Goal: Check status: Check status

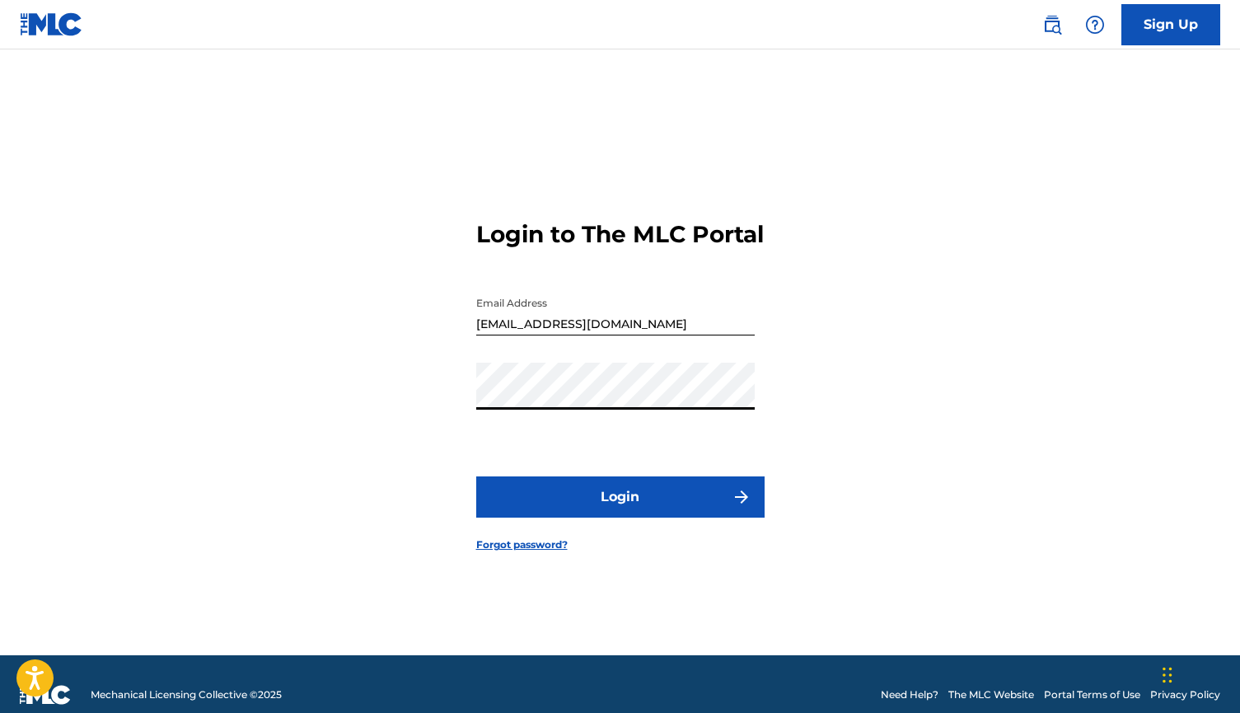
click at [628, 536] on form "Login to The MLC Portal Email Address sts995967@gmail.com Password Login Forgot…" at bounding box center [620, 373] width 288 height 564
click at [635, 504] on button "Login" at bounding box center [620, 496] width 288 height 41
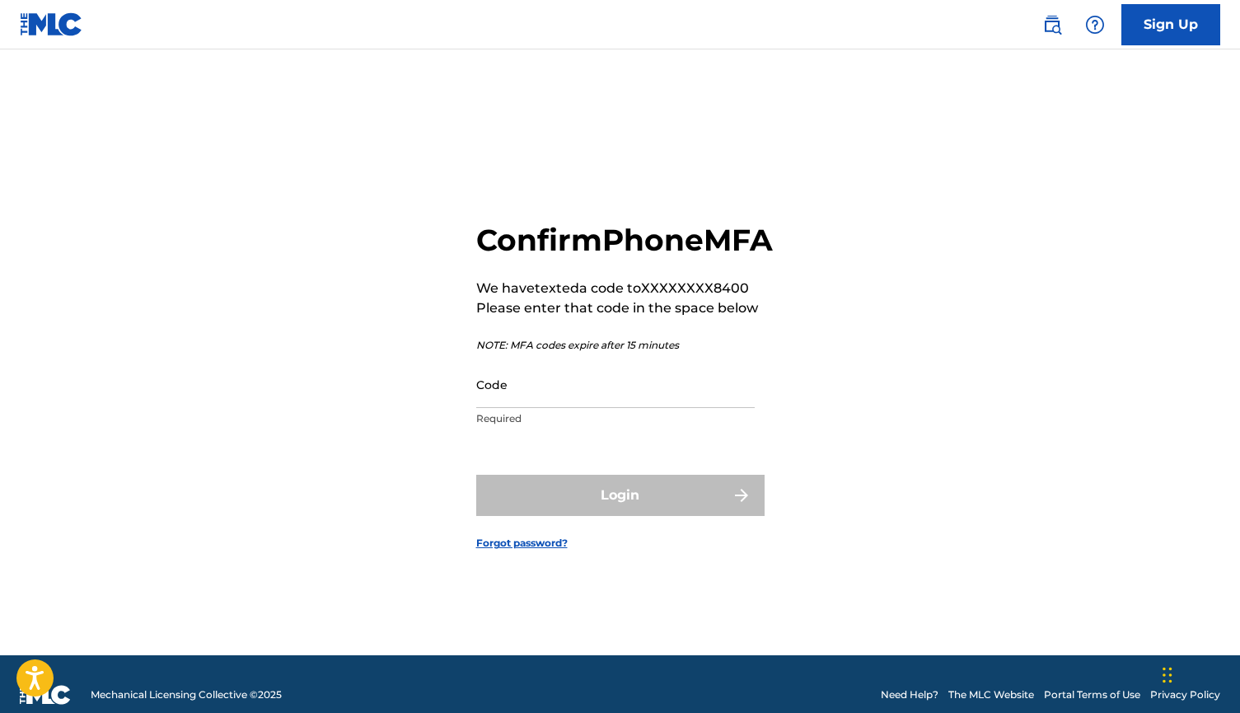
click at [538, 405] on input "Code" at bounding box center [615, 384] width 278 height 47
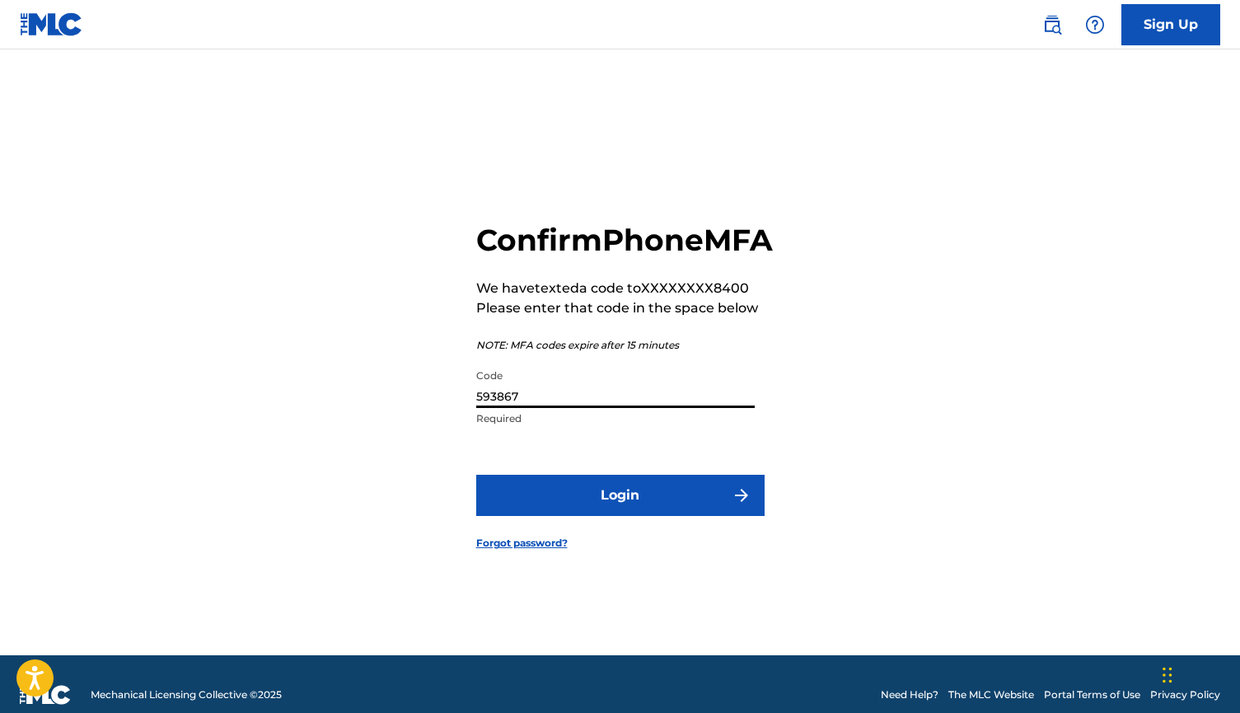
type input "593867"
click at [620, 513] on button "Login" at bounding box center [620, 495] width 288 height 41
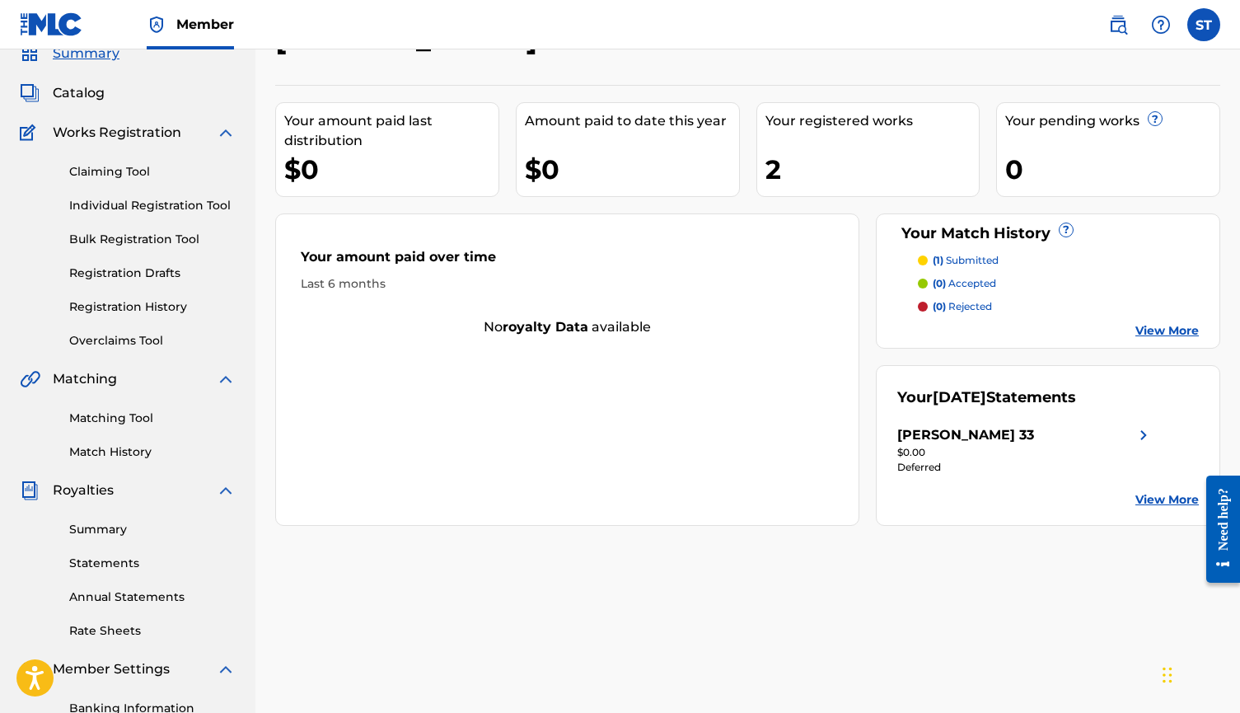
scroll to position [72, 0]
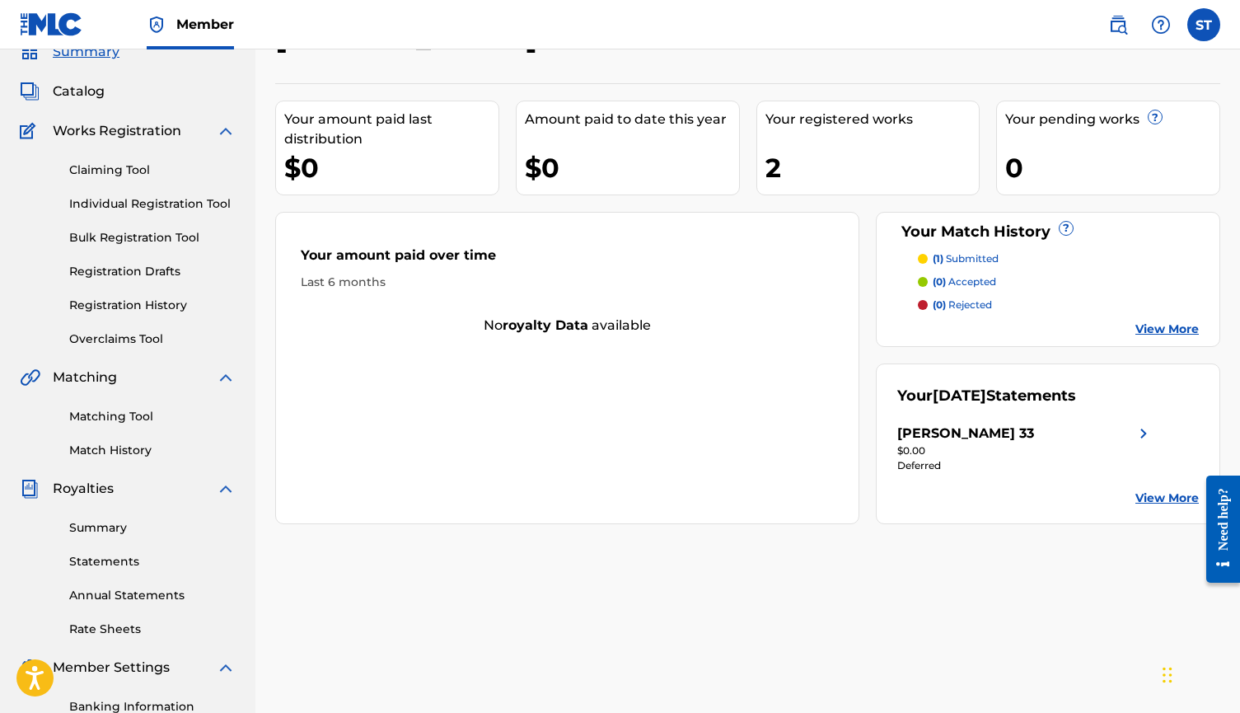
click at [998, 434] on div "[PERSON_NAME] 33" at bounding box center [1025, 433] width 256 height 20
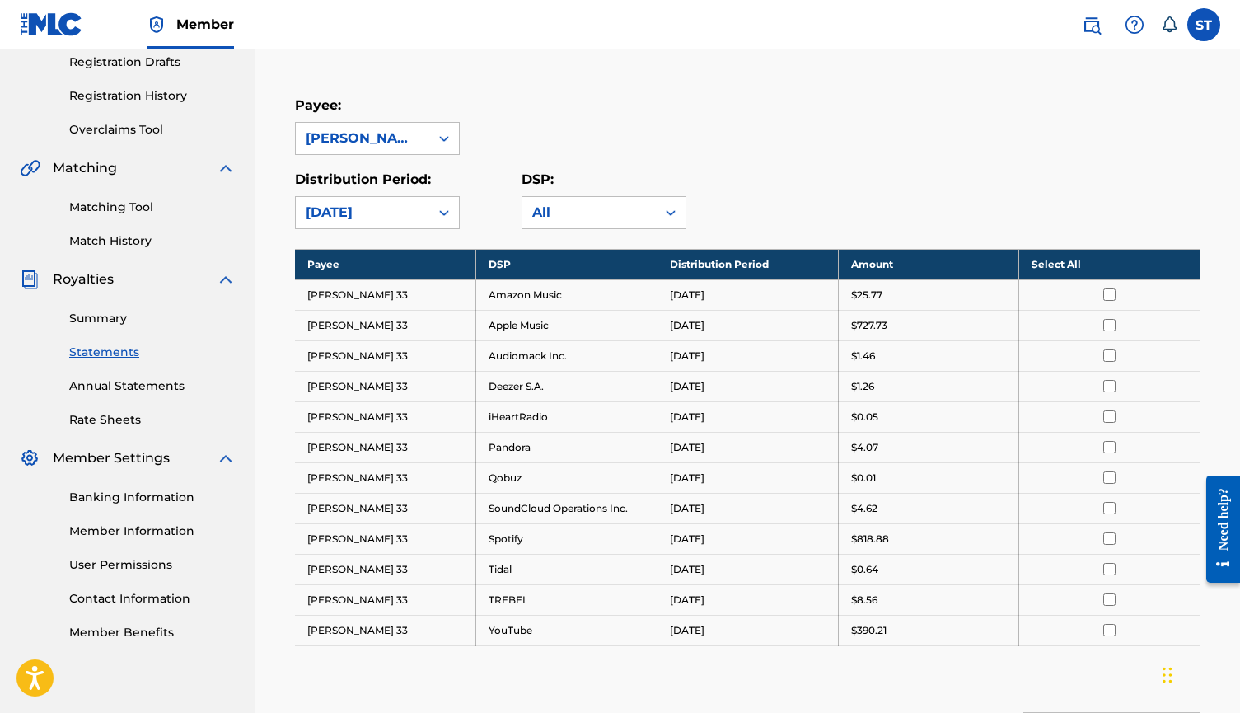
scroll to position [283, 0]
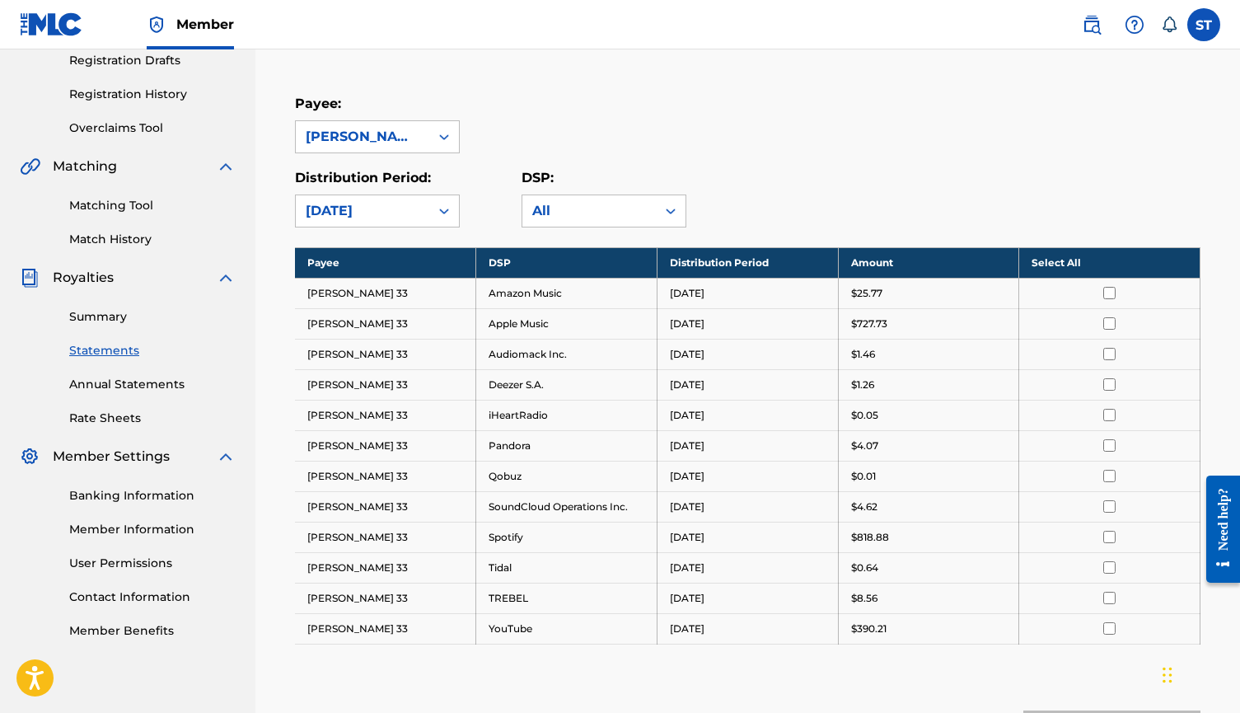
click at [844, 121] on div "Payee: [PERSON_NAME] 33" at bounding box center [747, 123] width 905 height 59
click at [797, 200] on div "Distribution Period: [DATE] DSP: All" at bounding box center [747, 197] width 905 height 59
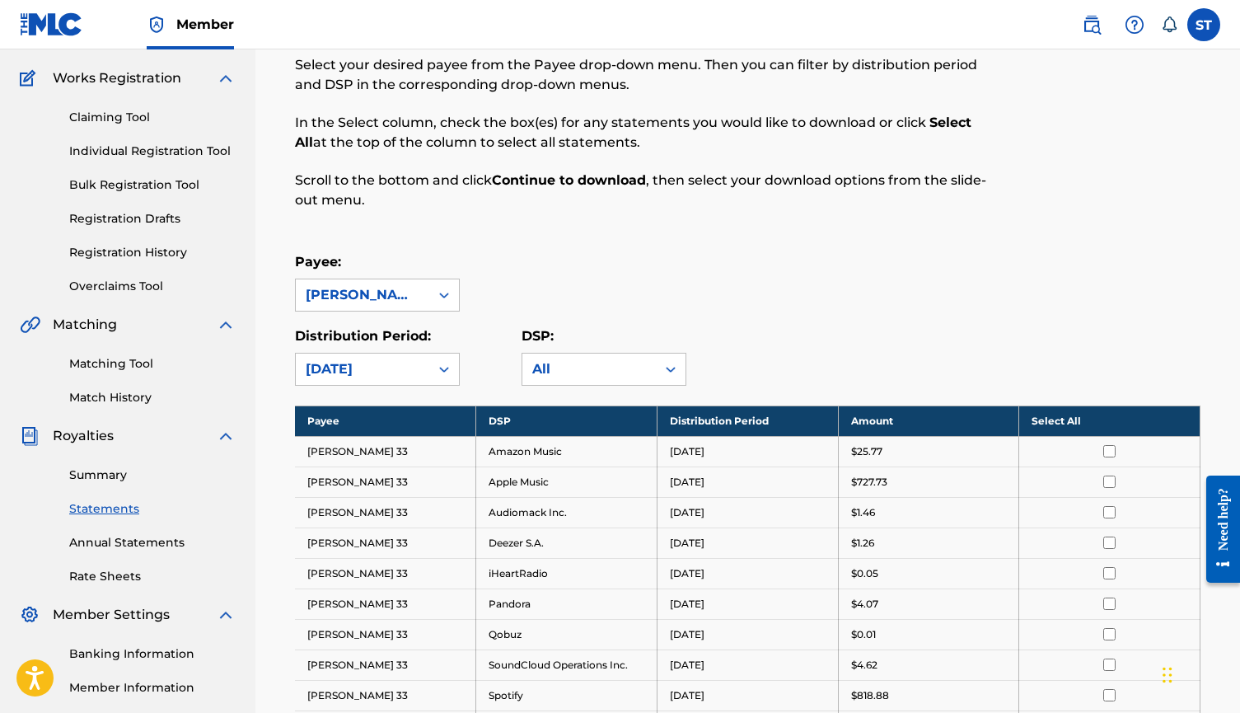
scroll to position [175, 0]
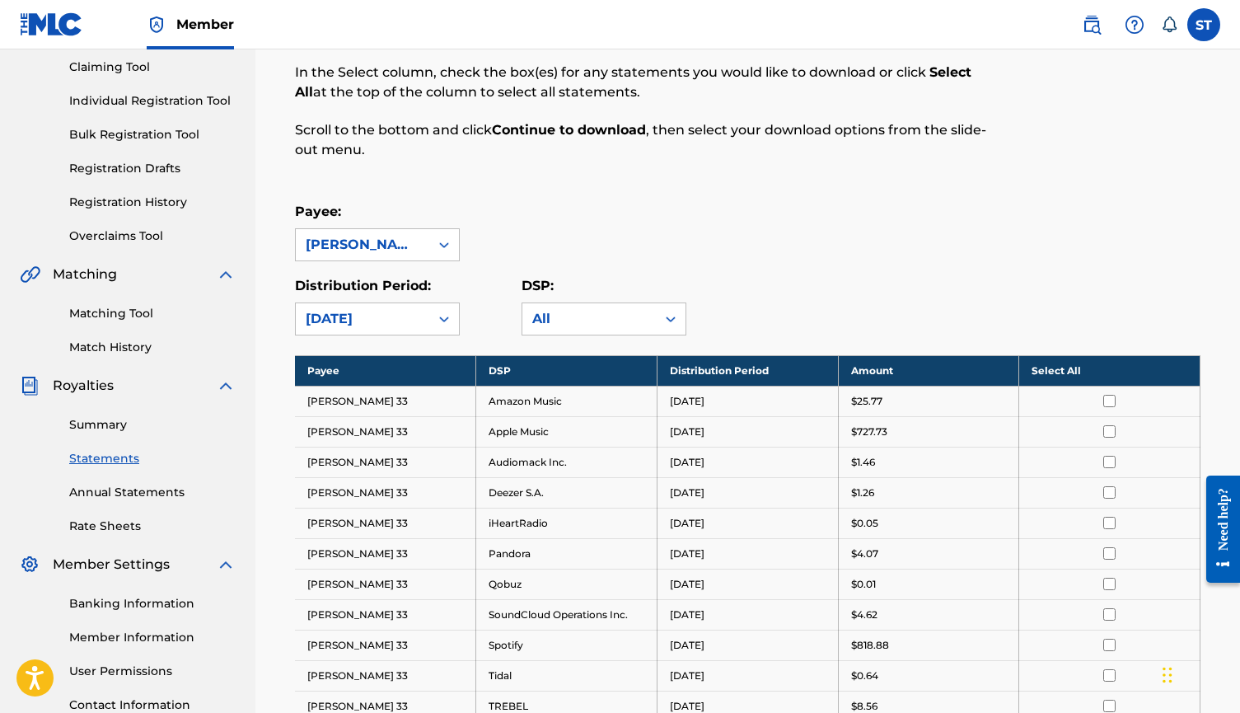
click at [105, 431] on link "Summary" at bounding box center [152, 424] width 166 height 17
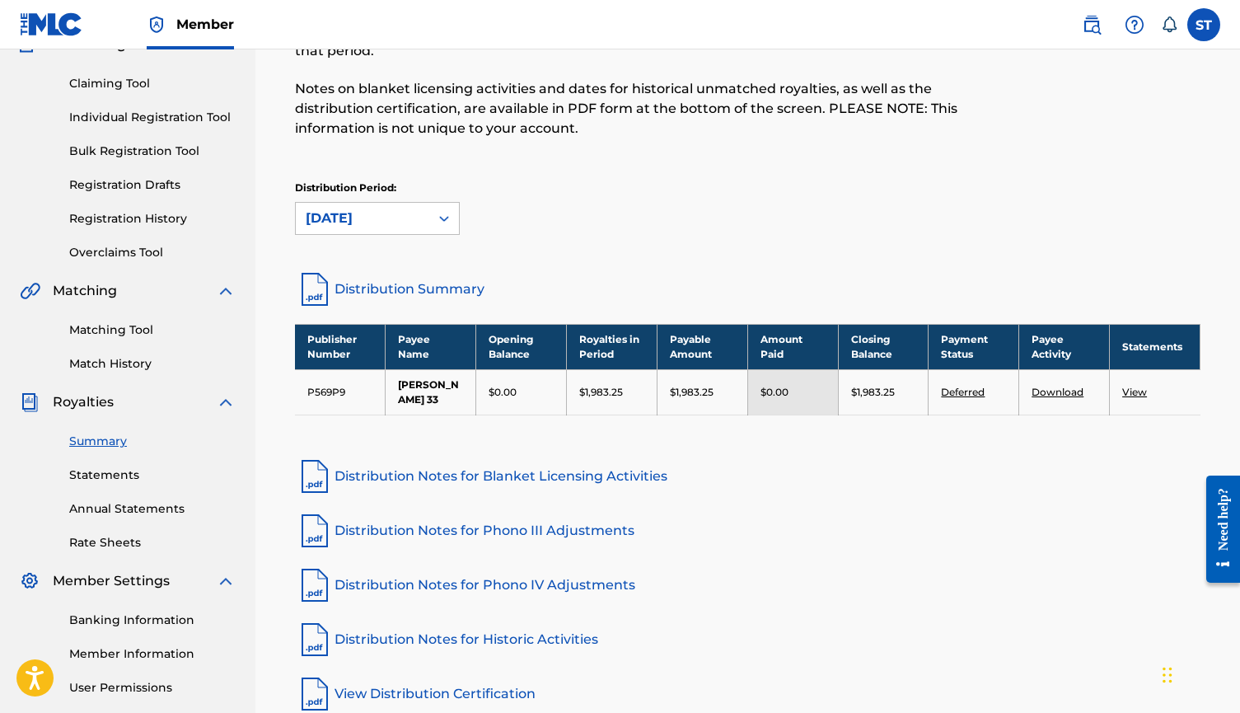
scroll to position [168, 0]
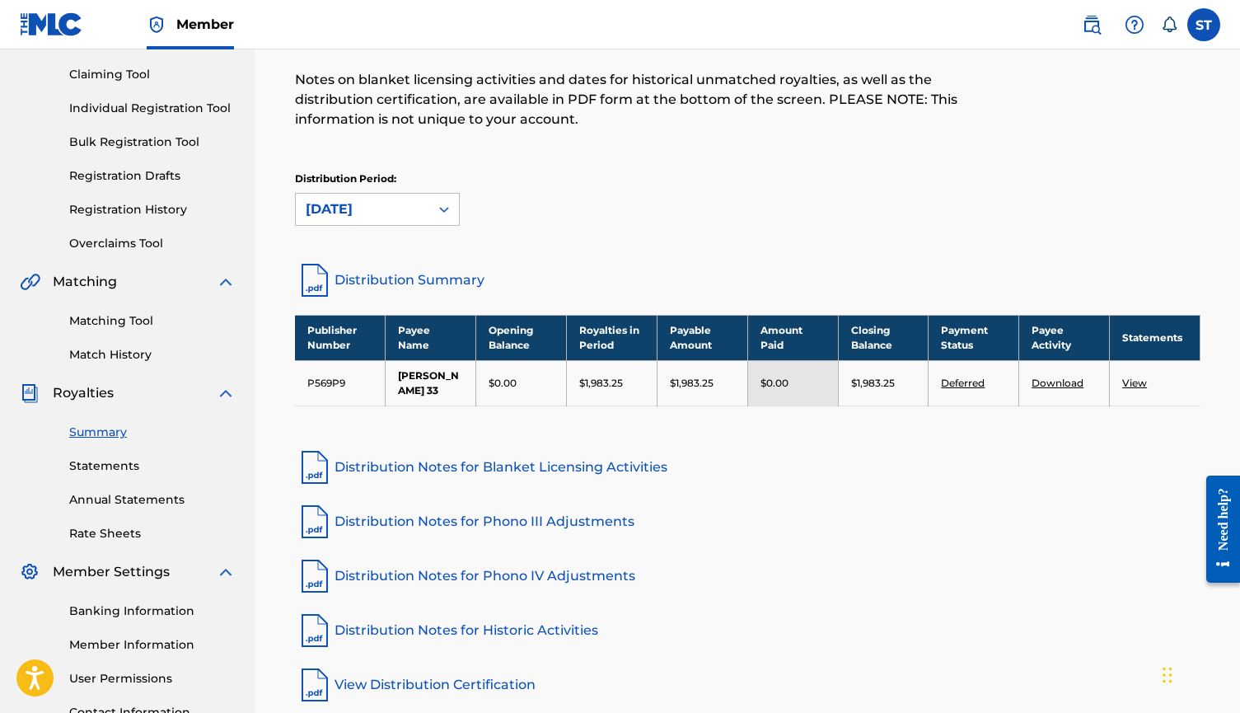
click at [412, 272] on link "Distribution Summary" at bounding box center [747, 280] width 905 height 40
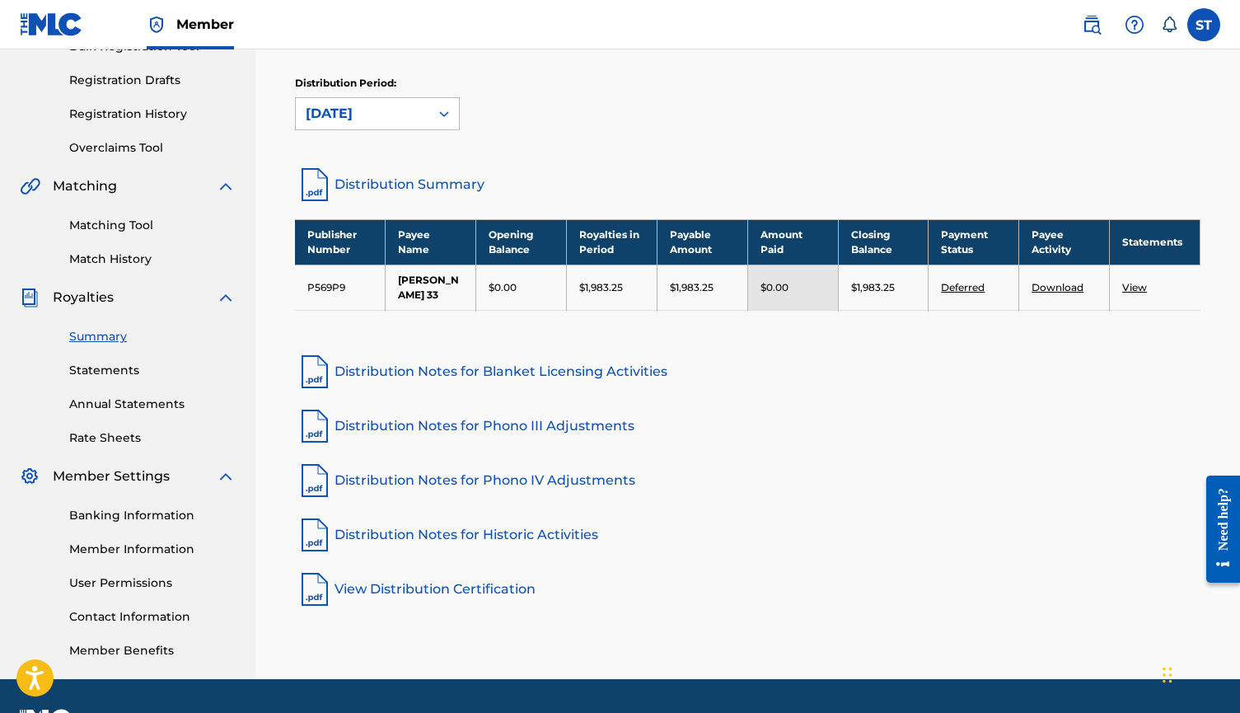
scroll to position [272, 0]
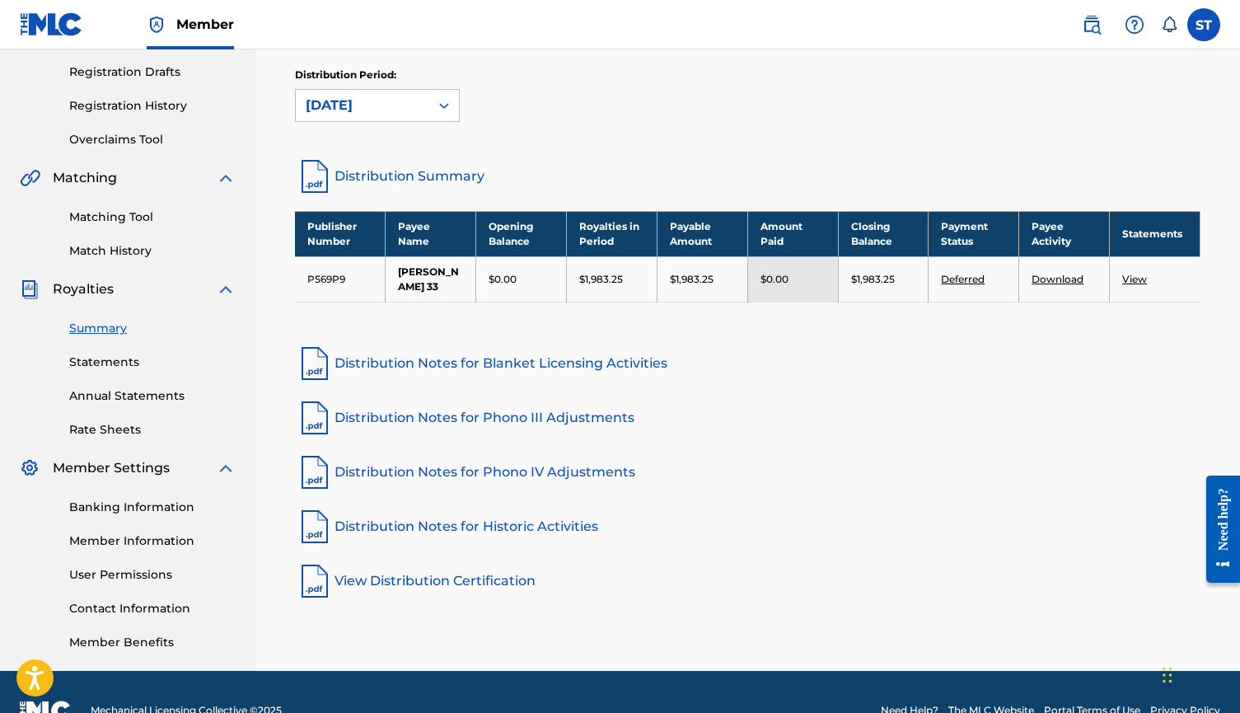
click at [450, 528] on link "Distribution Notes for Historic Activities" at bounding box center [747, 527] width 905 height 40
click at [484, 573] on link "View Distribution Certification" at bounding box center [747, 581] width 905 height 40
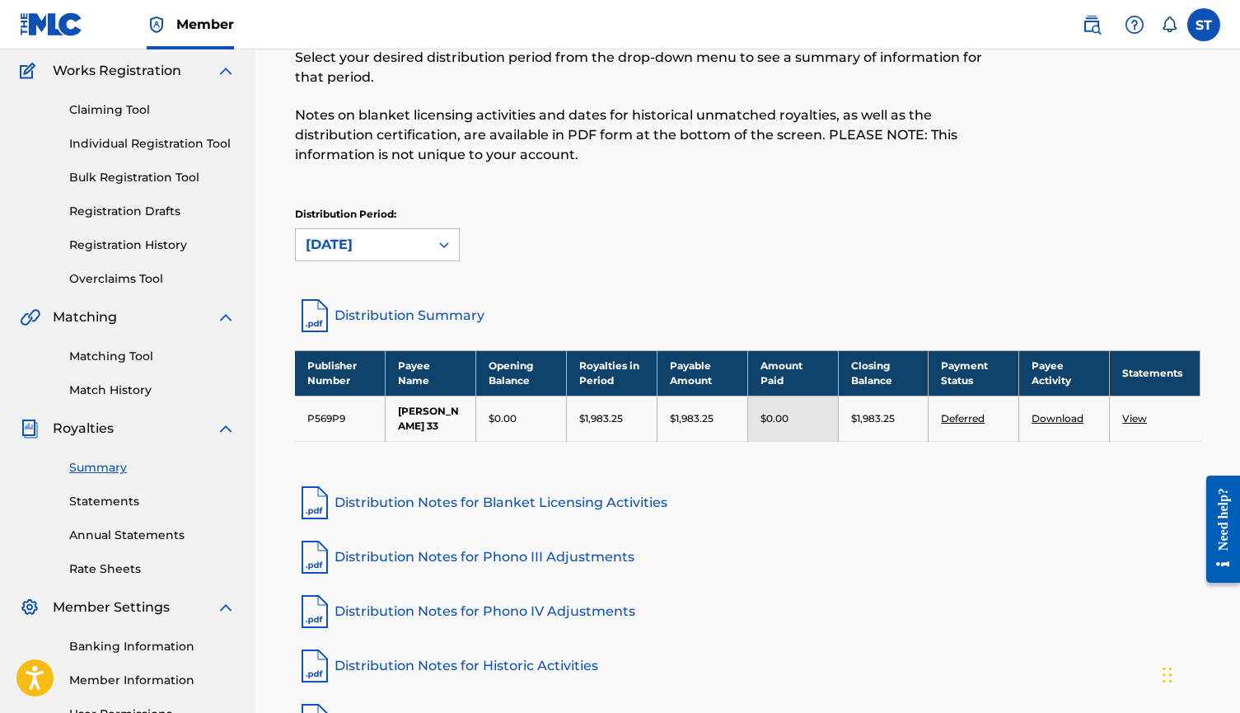
scroll to position [66, 0]
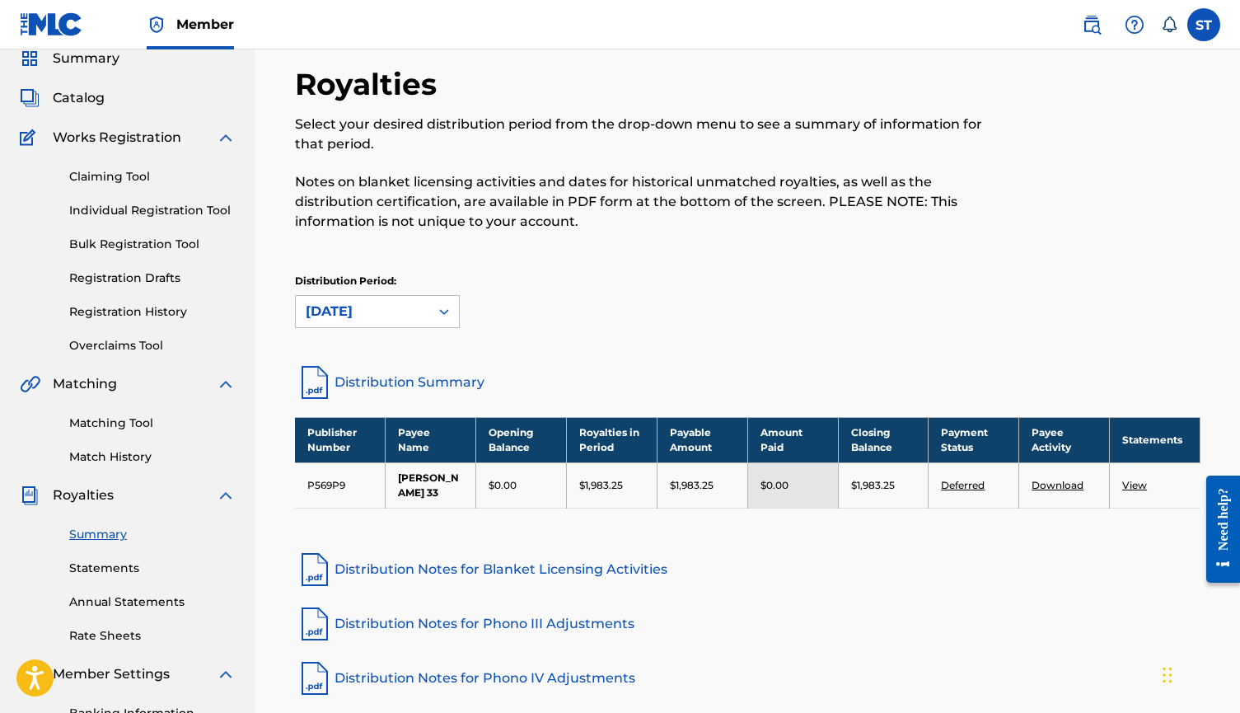
click at [797, 120] on p "Select your desired distribution period from the drop-down menu to see a summar…" at bounding box center [643, 135] width 697 height 40
click at [1225, 559] on div "Need help?" at bounding box center [1223, 528] width 22 height 82
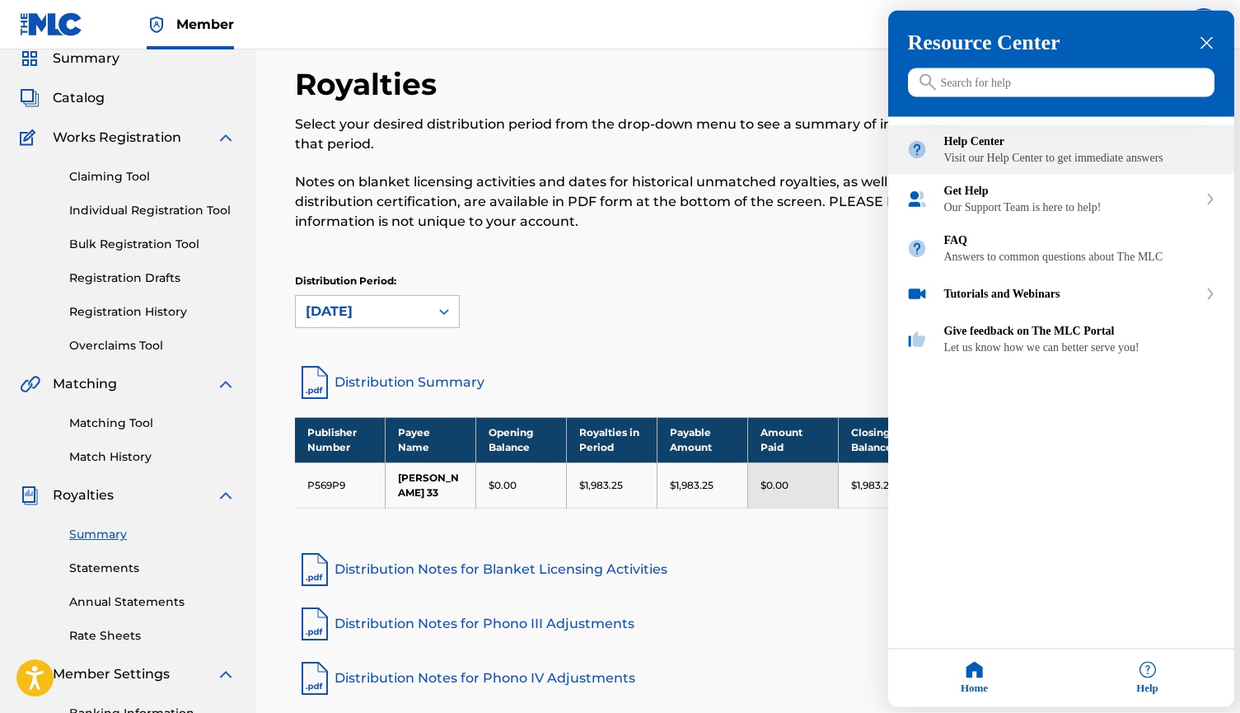
click at [1073, 163] on div "Visit our Help Center to get immediate answers" at bounding box center [1080, 158] width 272 height 13
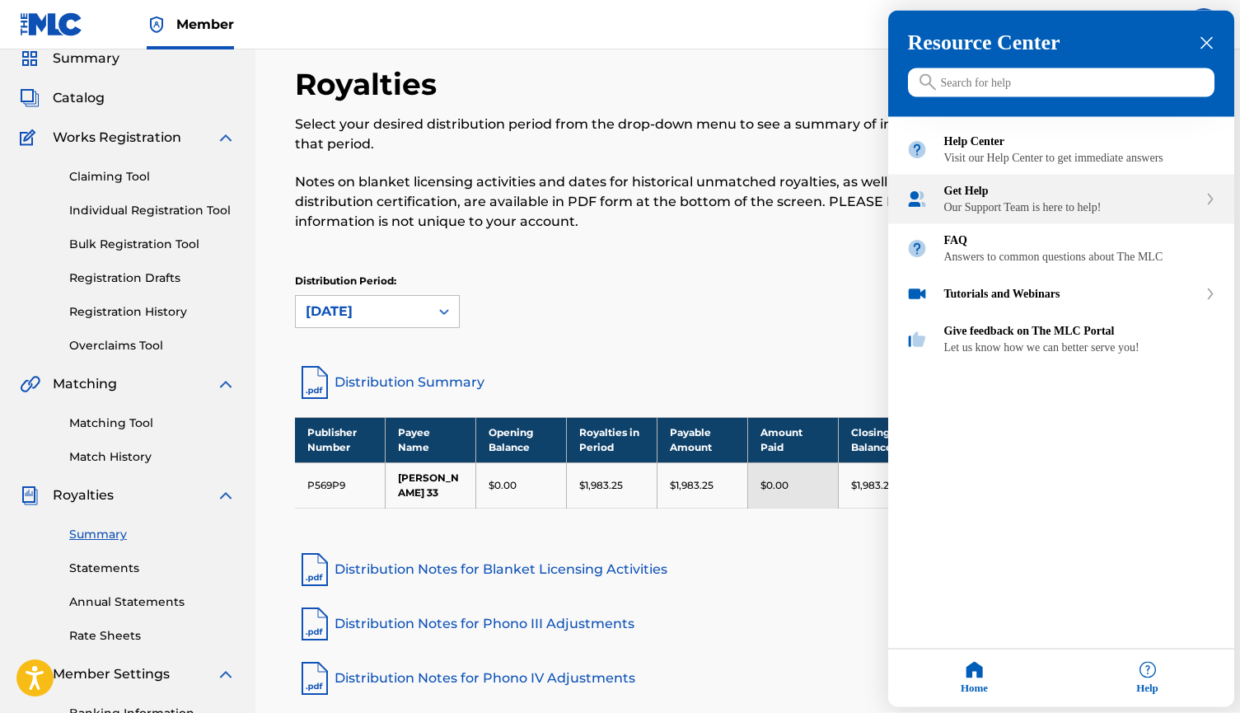
click at [1043, 214] on div "Our Support Team is here to help!" at bounding box center [1071, 207] width 254 height 13
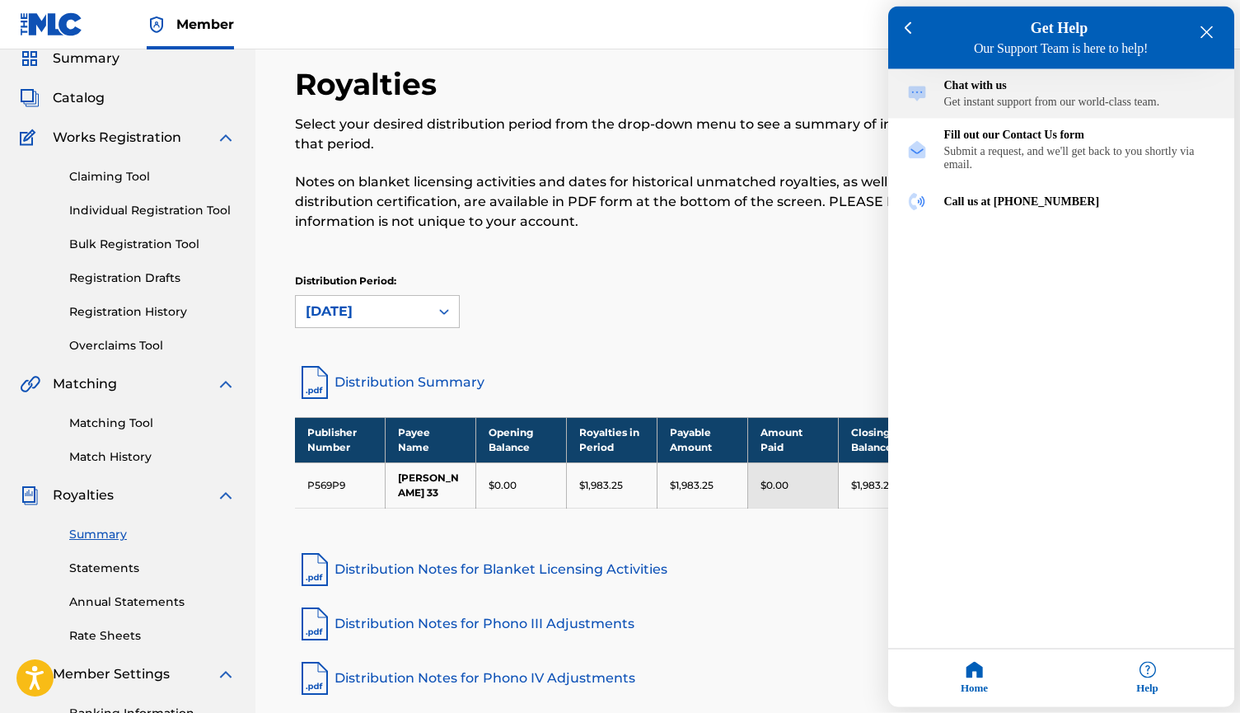
click at [1063, 117] on div "Chat with us Get instant support from our world-class team." at bounding box center [1061, 93] width 346 height 49
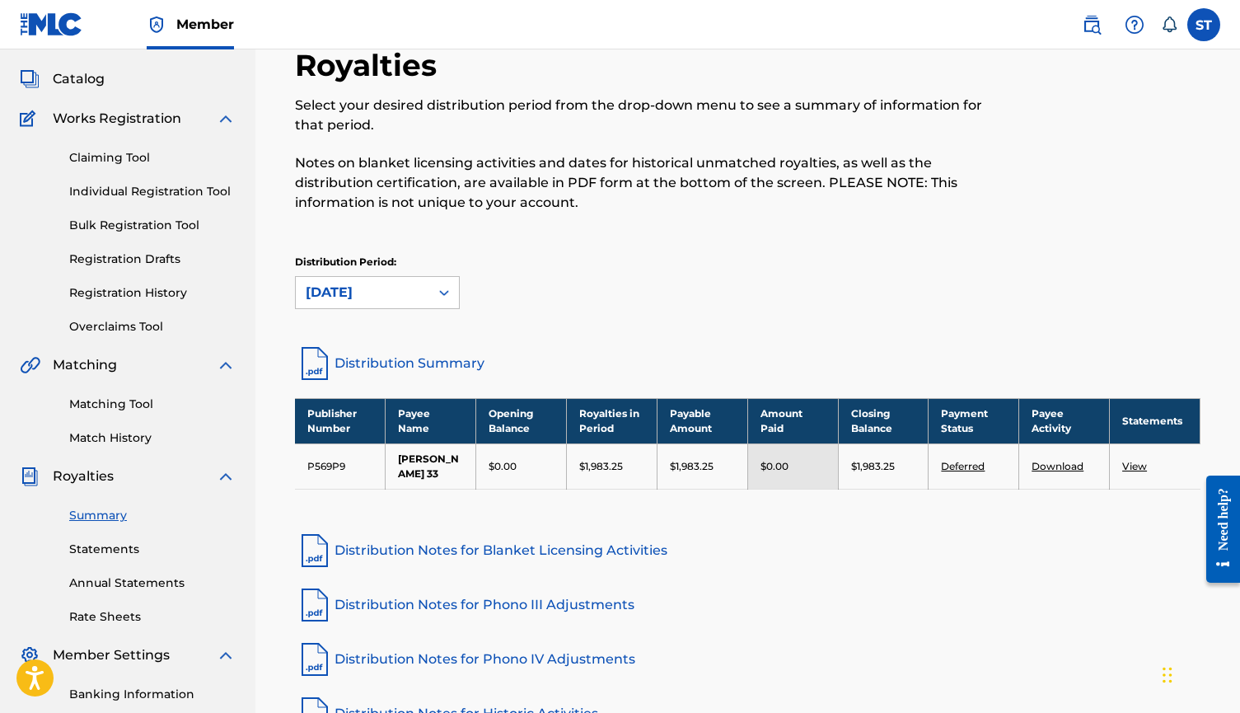
scroll to position [92, 0]
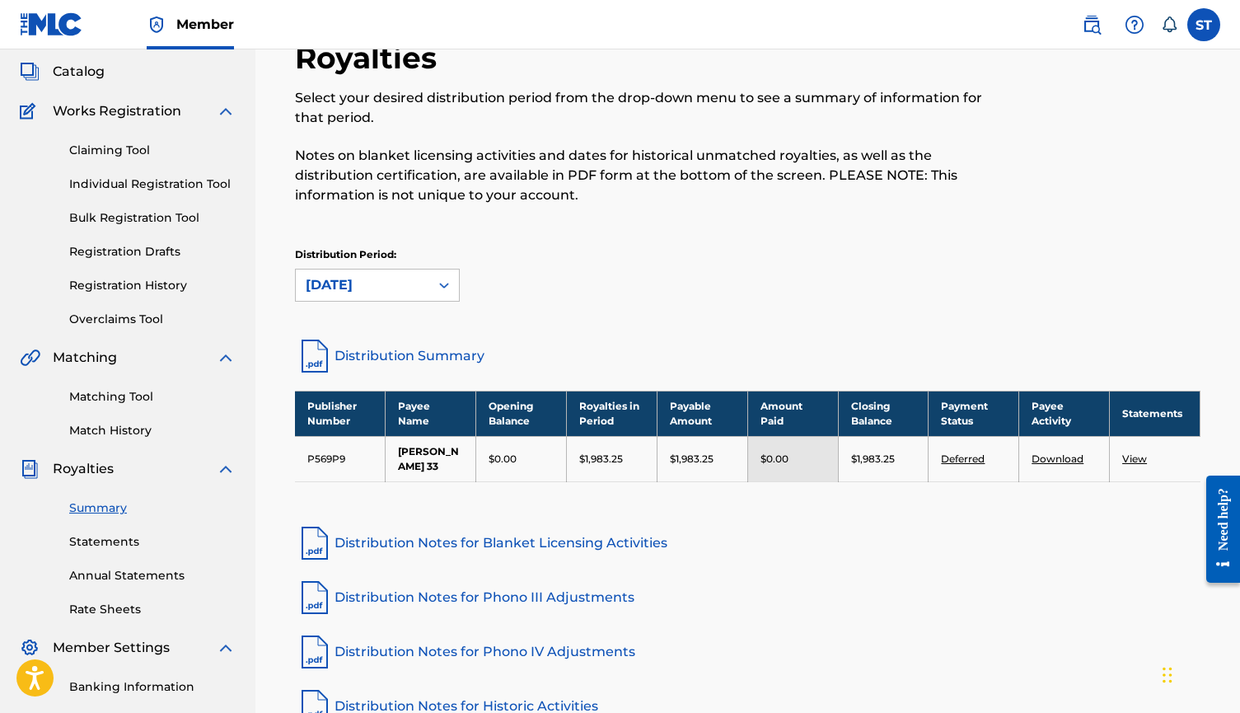
click at [1219, 544] on div "Need help?" at bounding box center [1223, 518] width 22 height 63
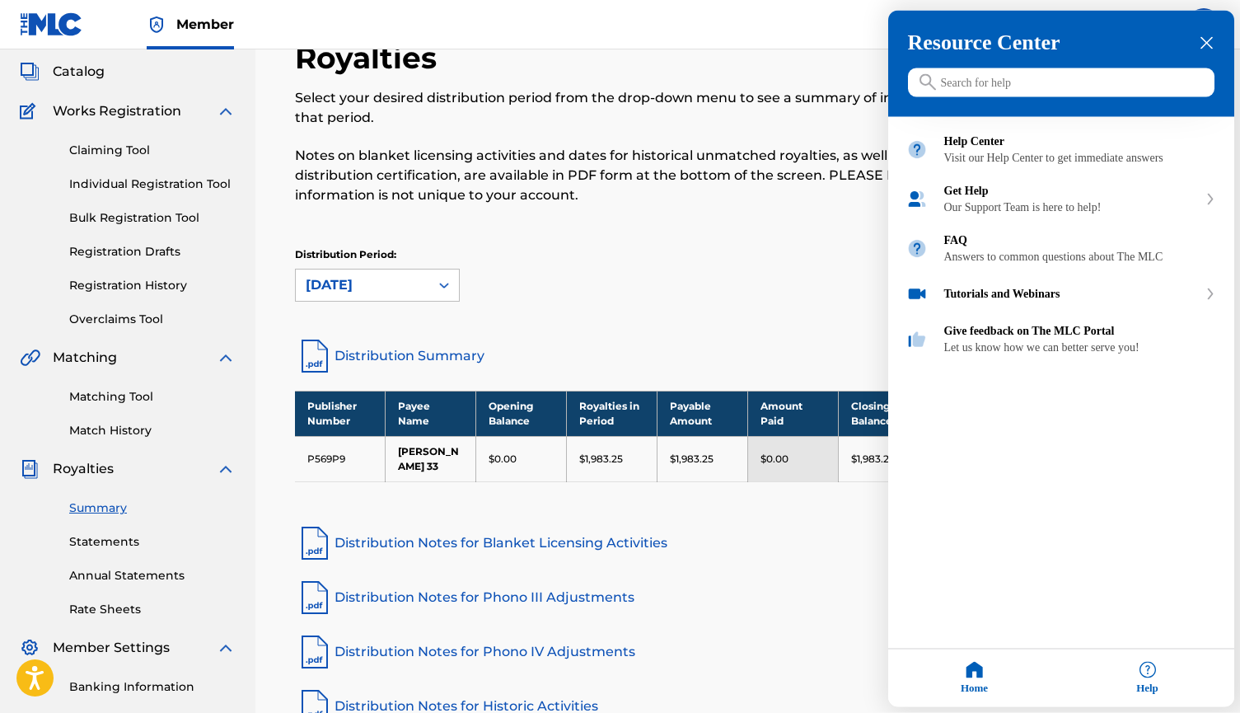
click at [1198, 42] on h3 "Resource Center" at bounding box center [1061, 42] width 306 height 25
click at [1204, 42] on icon "close resource center" at bounding box center [1206, 43] width 12 height 12
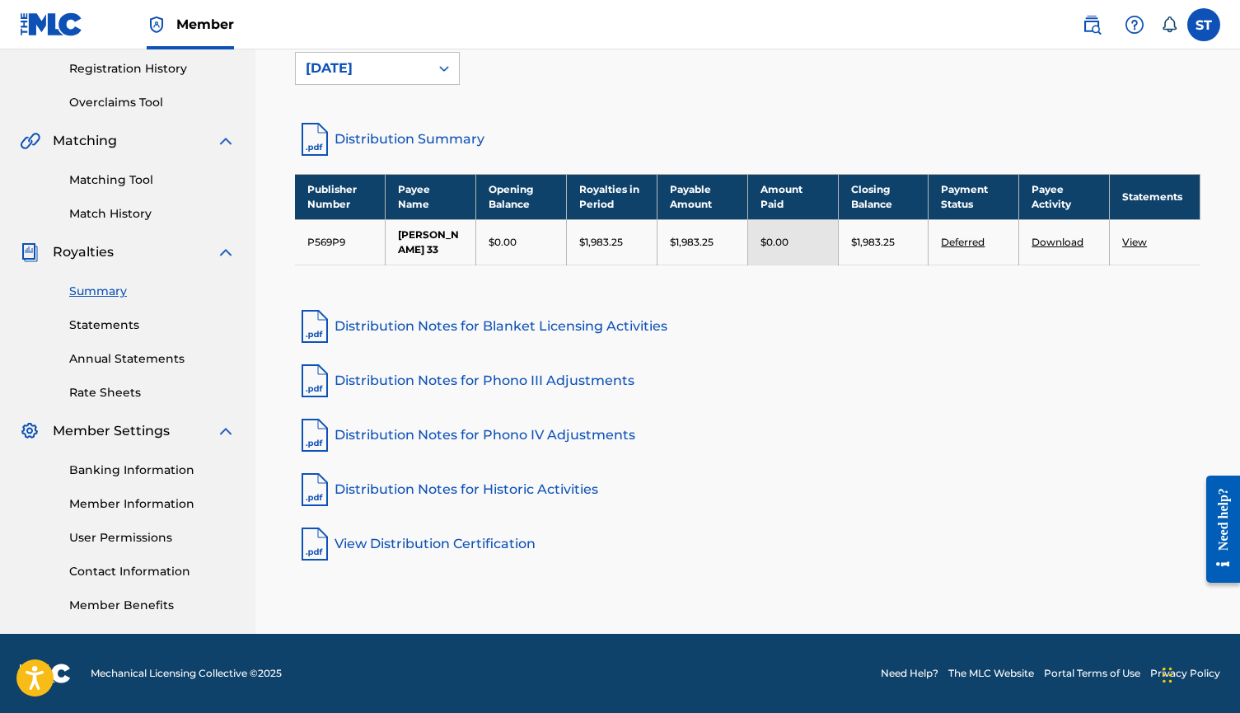
scroll to position [309, 0]
